Goal: Check status

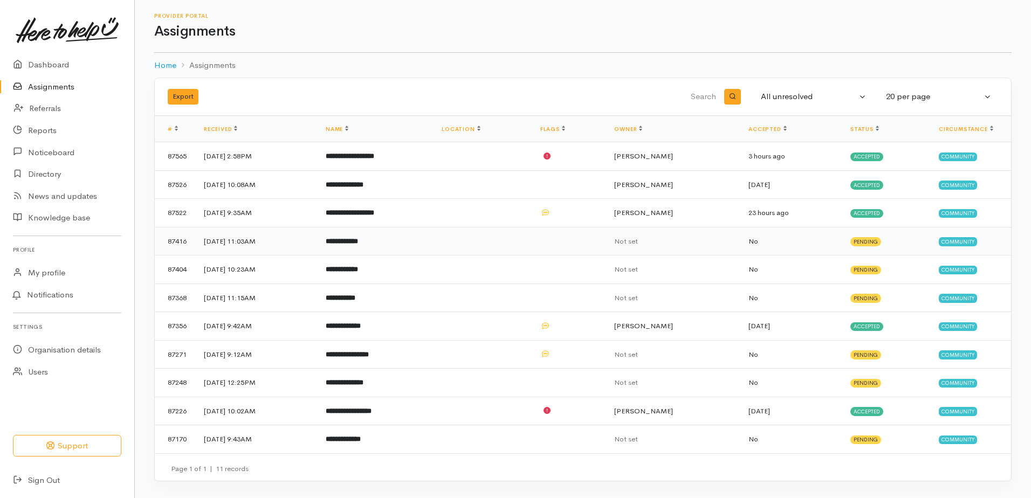
click at [358, 240] on b "**********" at bounding box center [342, 241] width 32 height 7
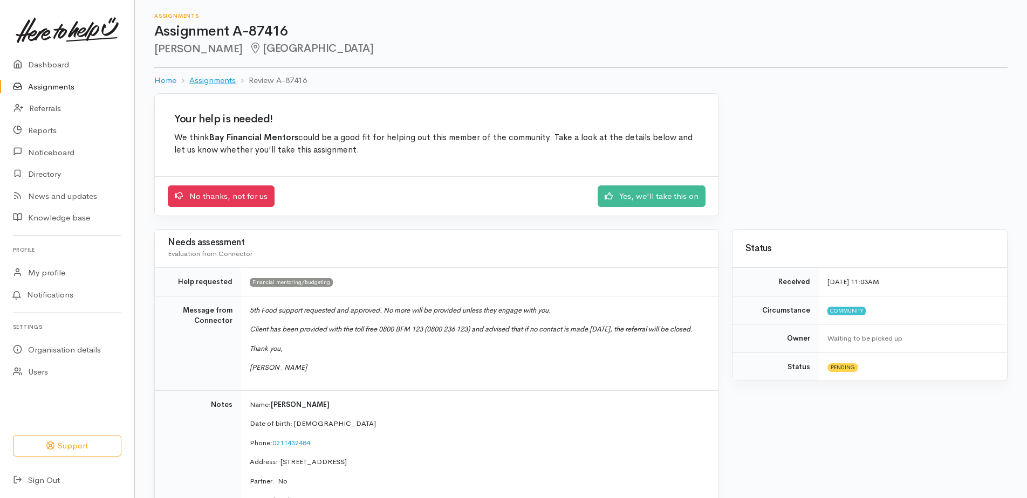
click at [221, 82] on link "Assignments" at bounding box center [212, 80] width 46 height 12
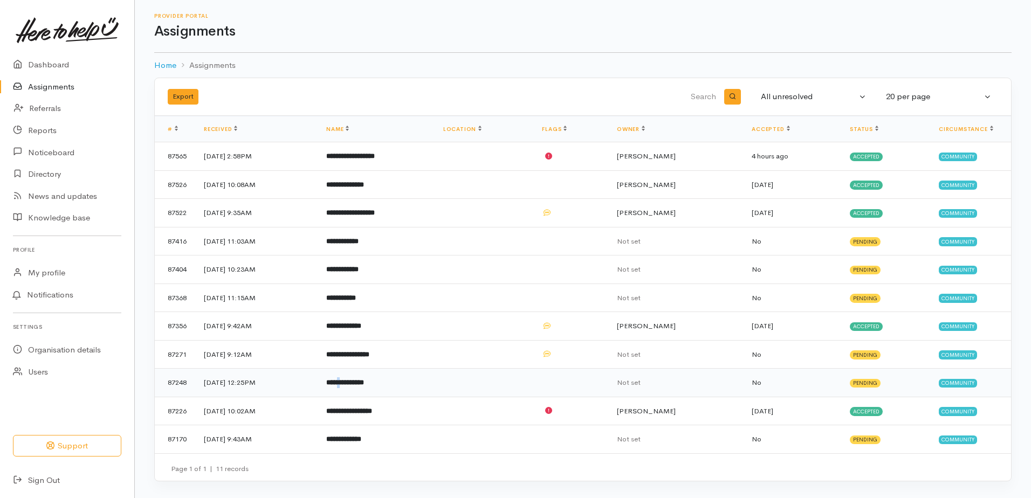
click at [364, 382] on b "**********" at bounding box center [345, 382] width 38 height 7
